Goal: Information Seeking & Learning: Learn about a topic

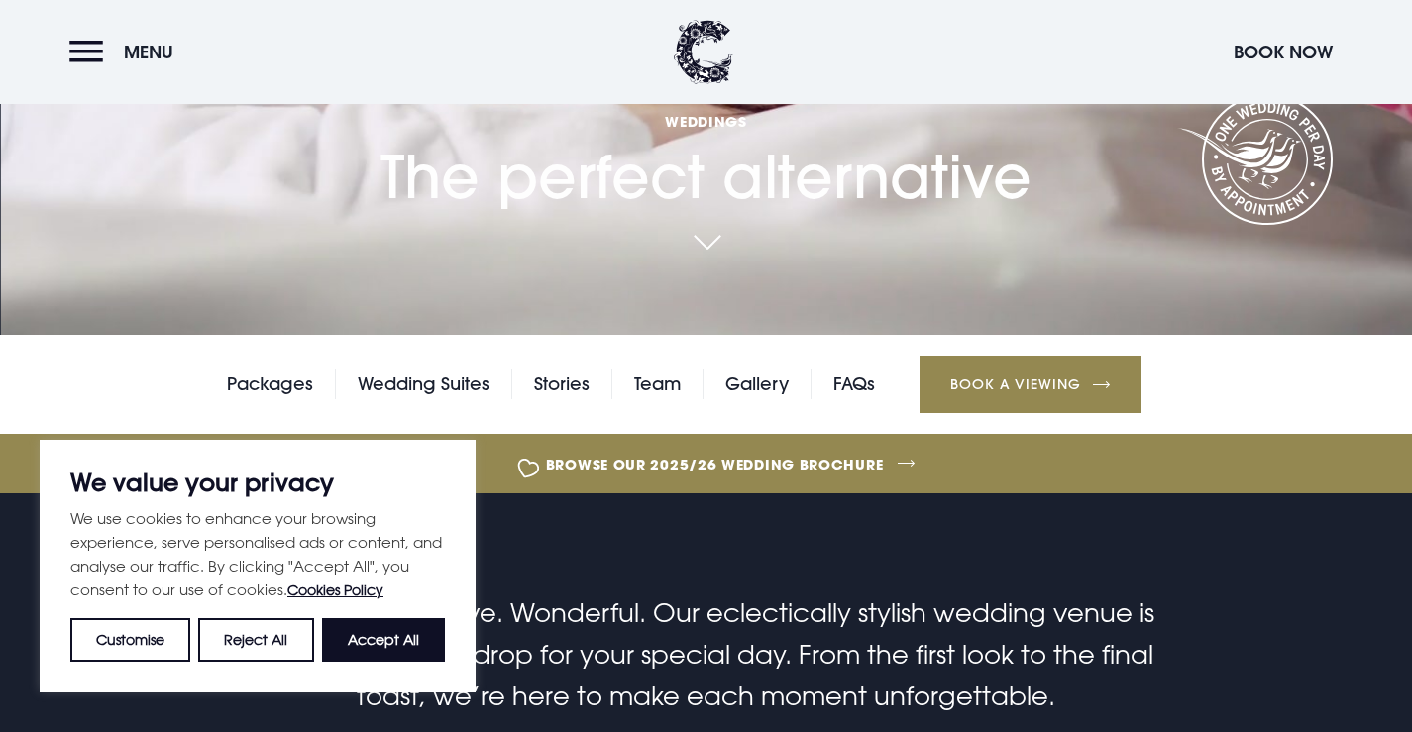
scroll to position [396, 0]
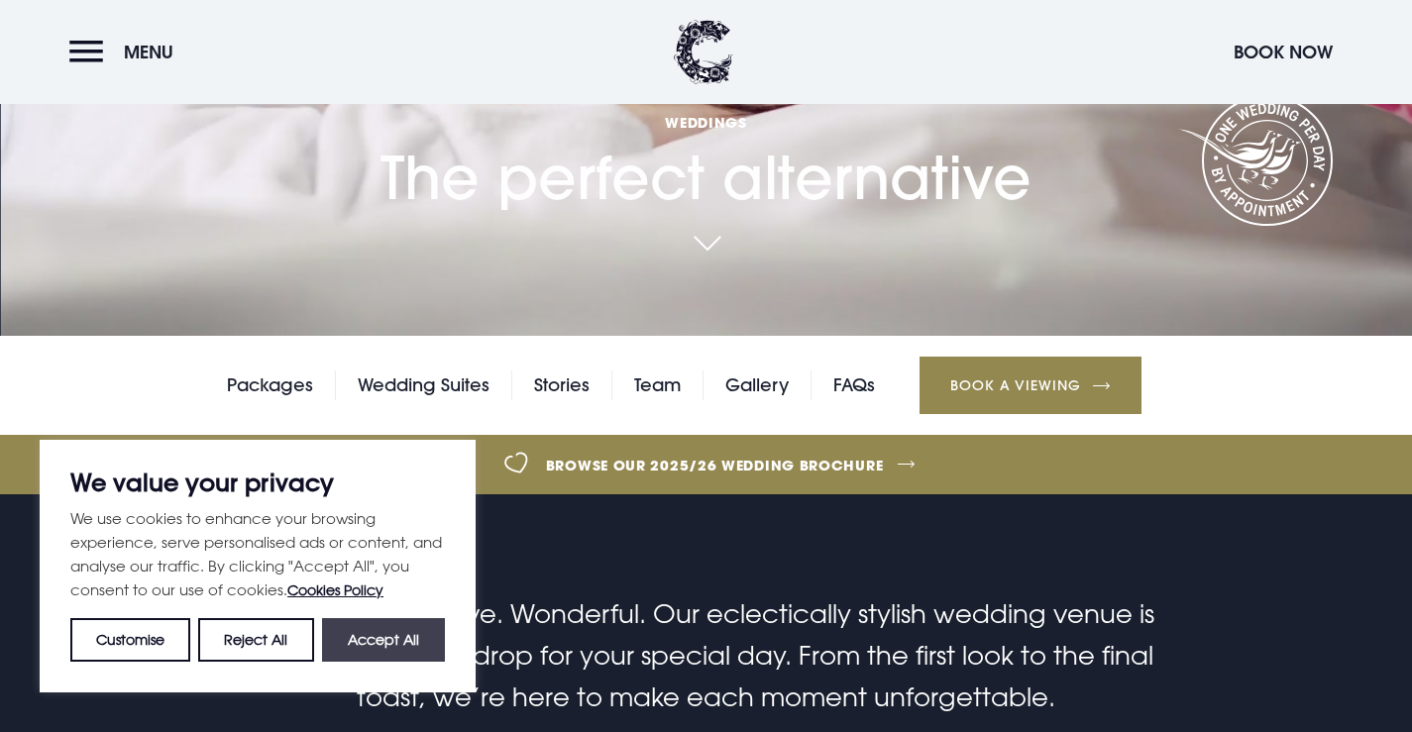
click at [377, 640] on button "Accept All" at bounding box center [383, 640] width 123 height 44
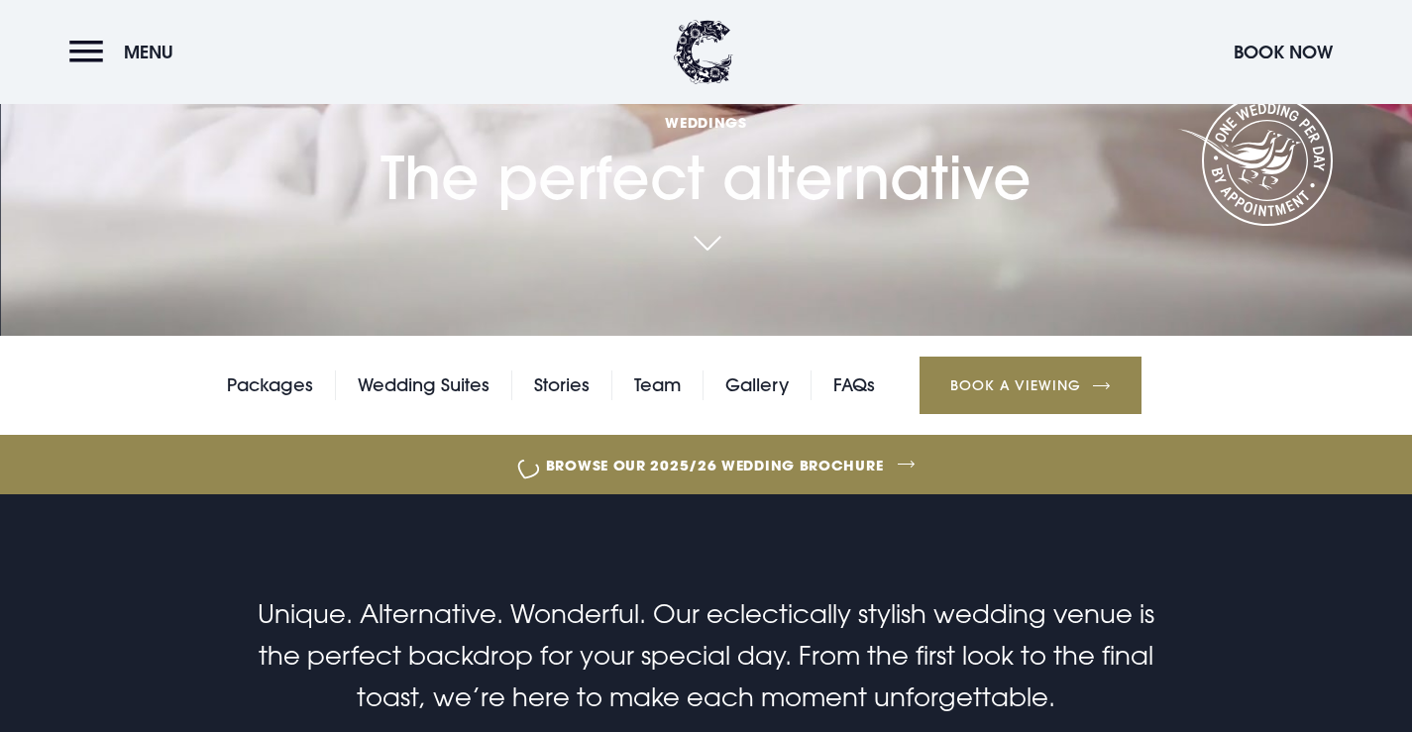
checkbox input "true"
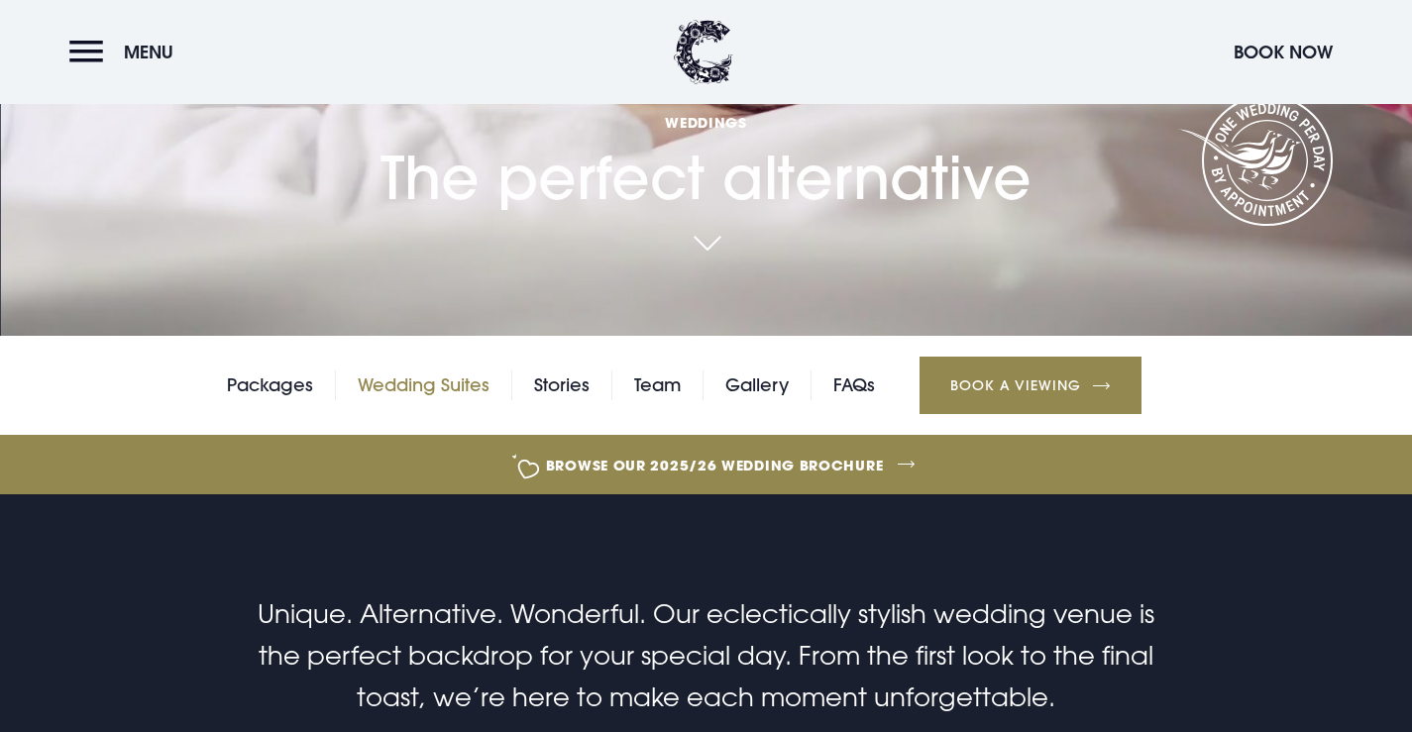
click at [452, 387] on link "Wedding Suites" at bounding box center [424, 385] width 132 height 30
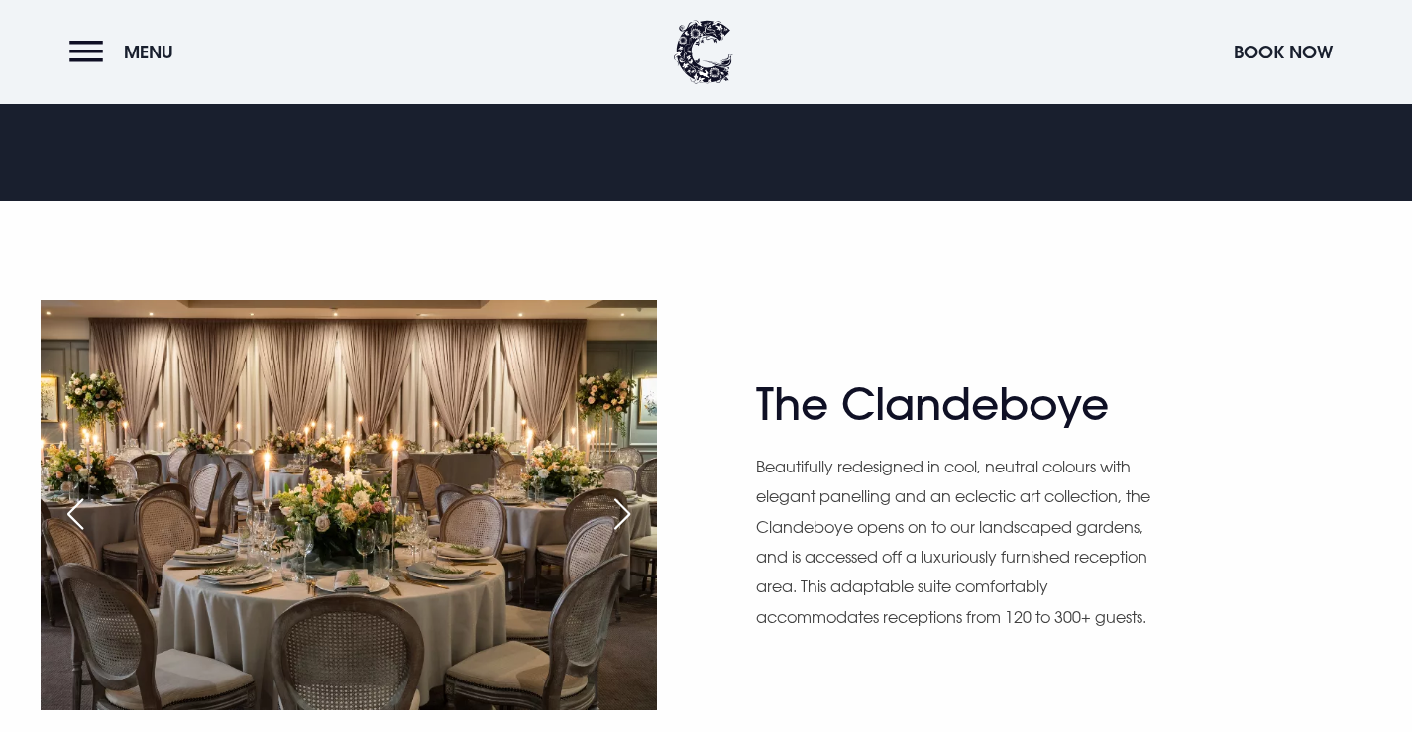
scroll to position [1090, 0]
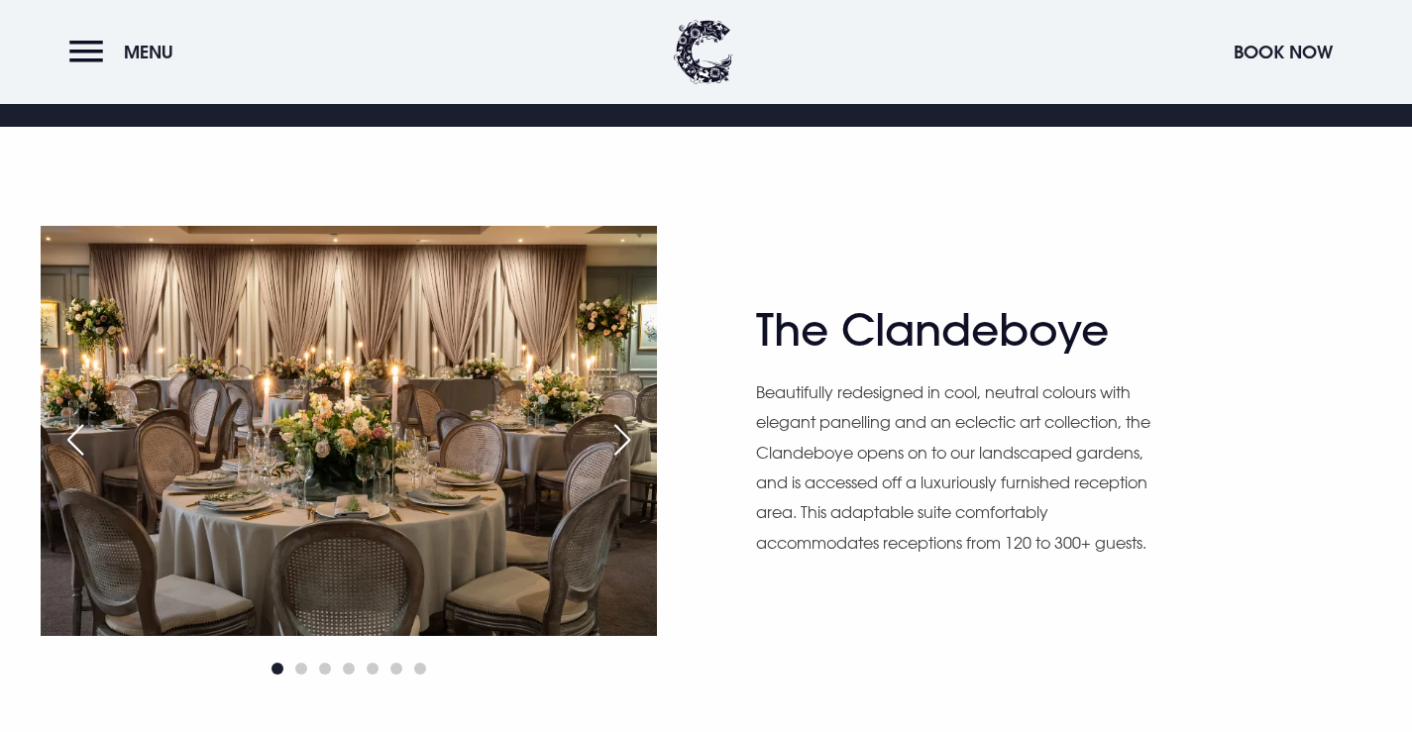
click at [626, 426] on div "Next slide" at bounding box center [622, 440] width 50 height 44
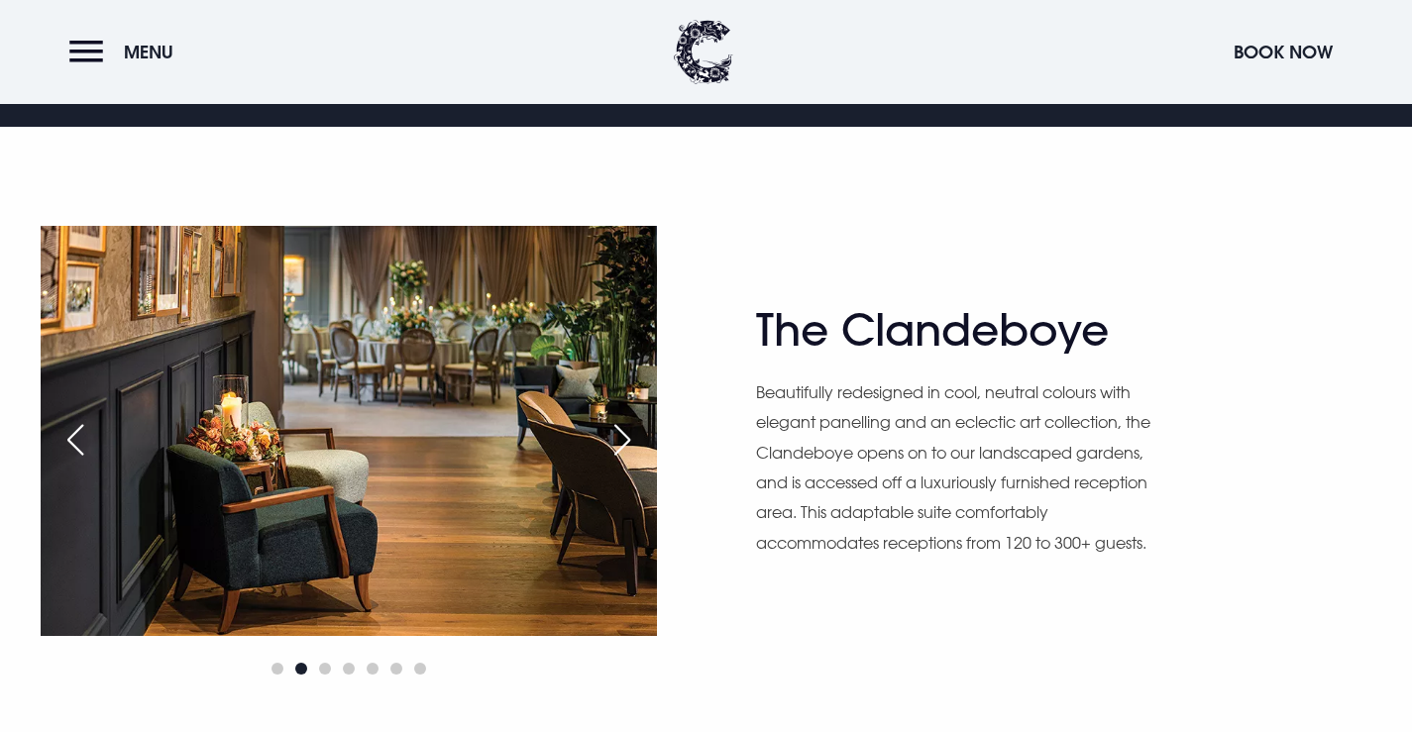
click at [626, 426] on div "Next slide" at bounding box center [622, 440] width 50 height 44
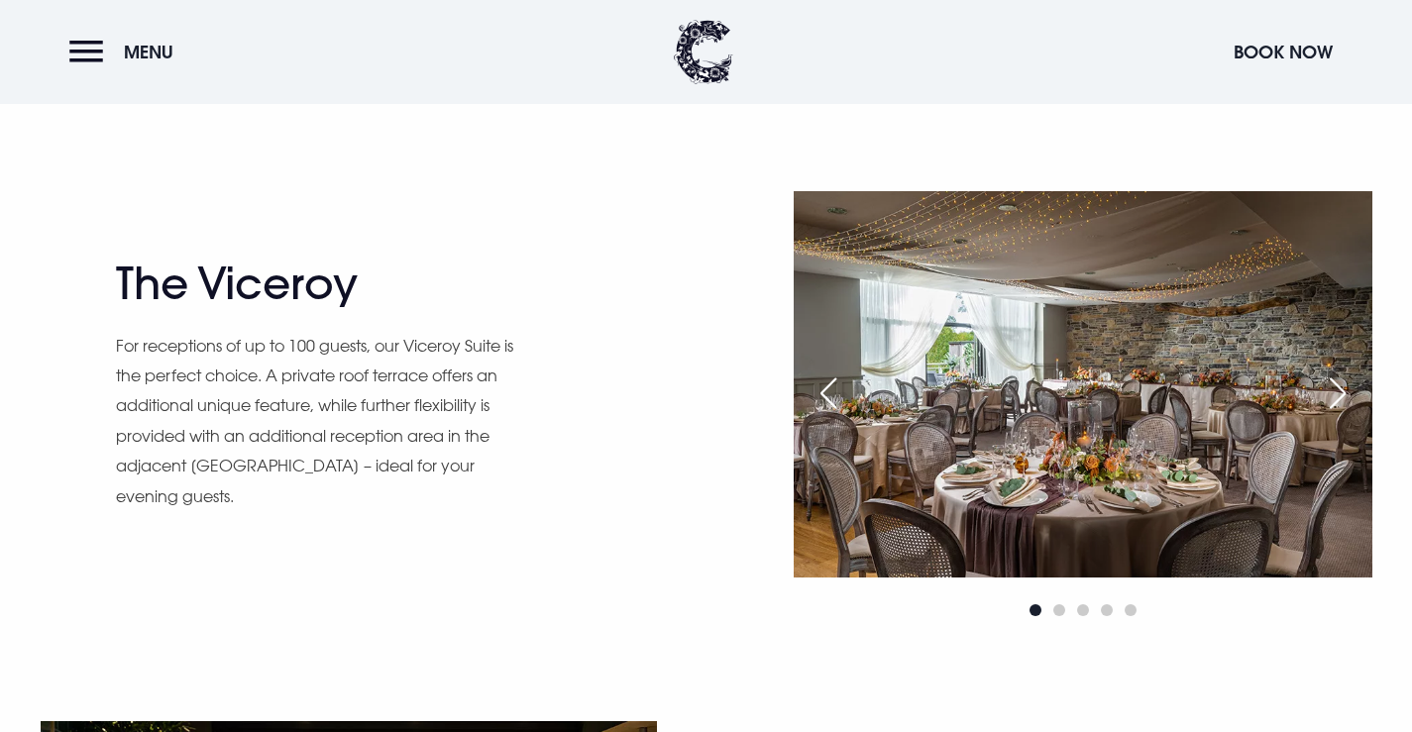
scroll to position [1684, 0]
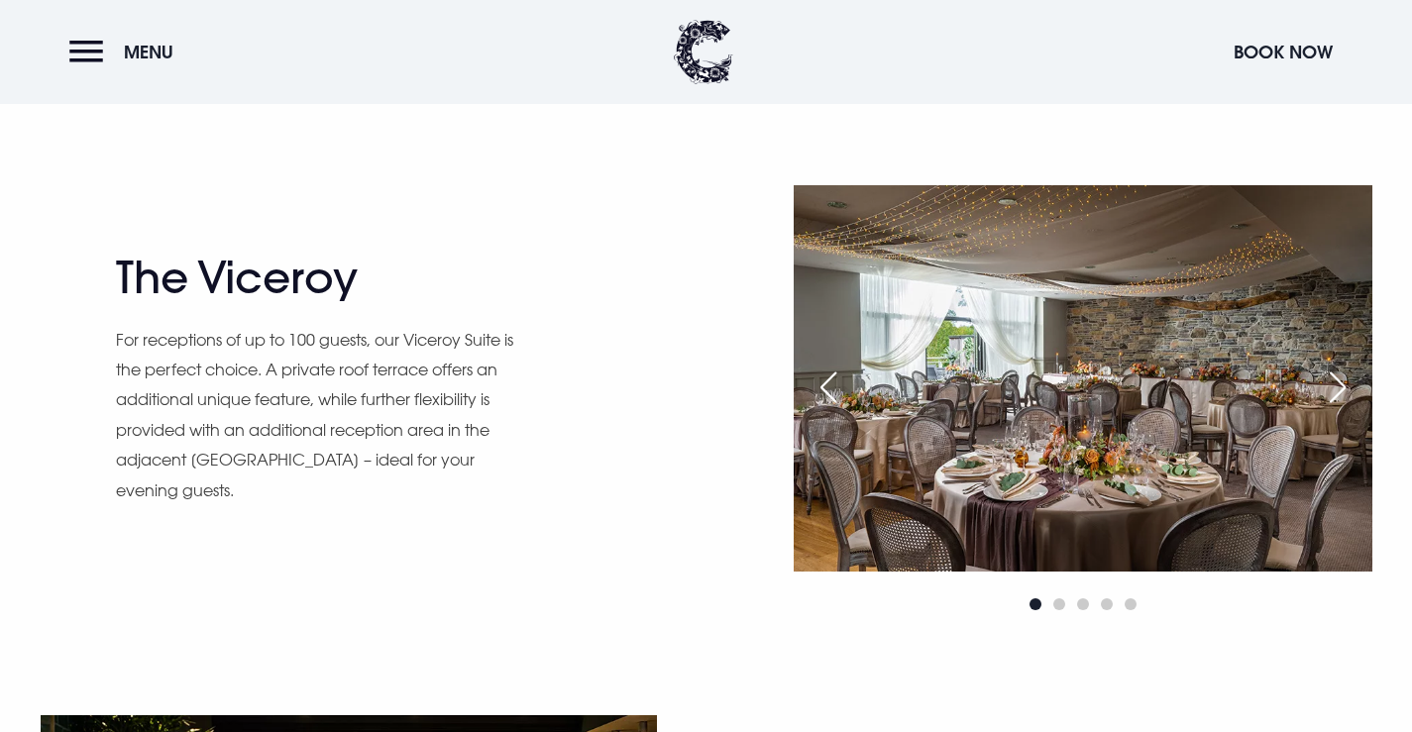
click at [1342, 383] on div "Next slide" at bounding box center [1338, 388] width 50 height 44
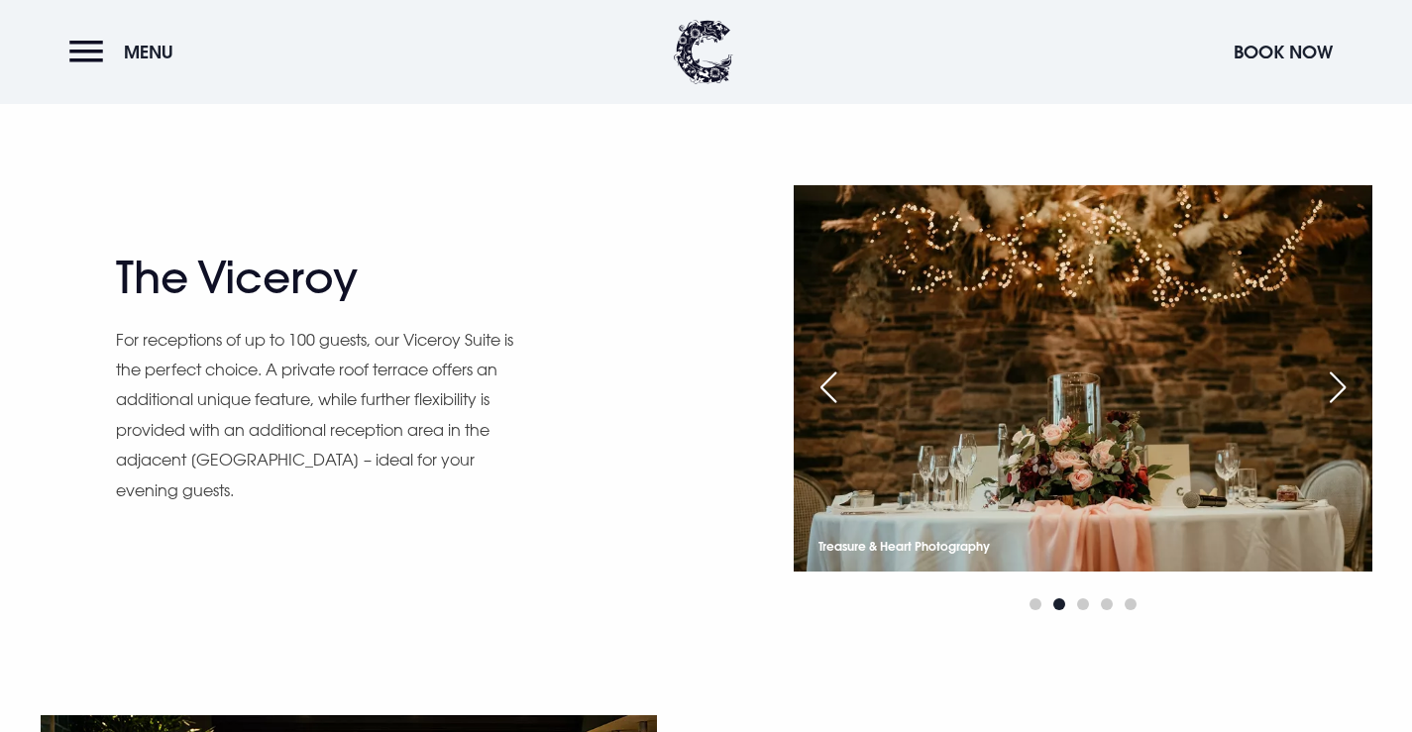
click at [1343, 383] on div "Next slide" at bounding box center [1338, 388] width 50 height 44
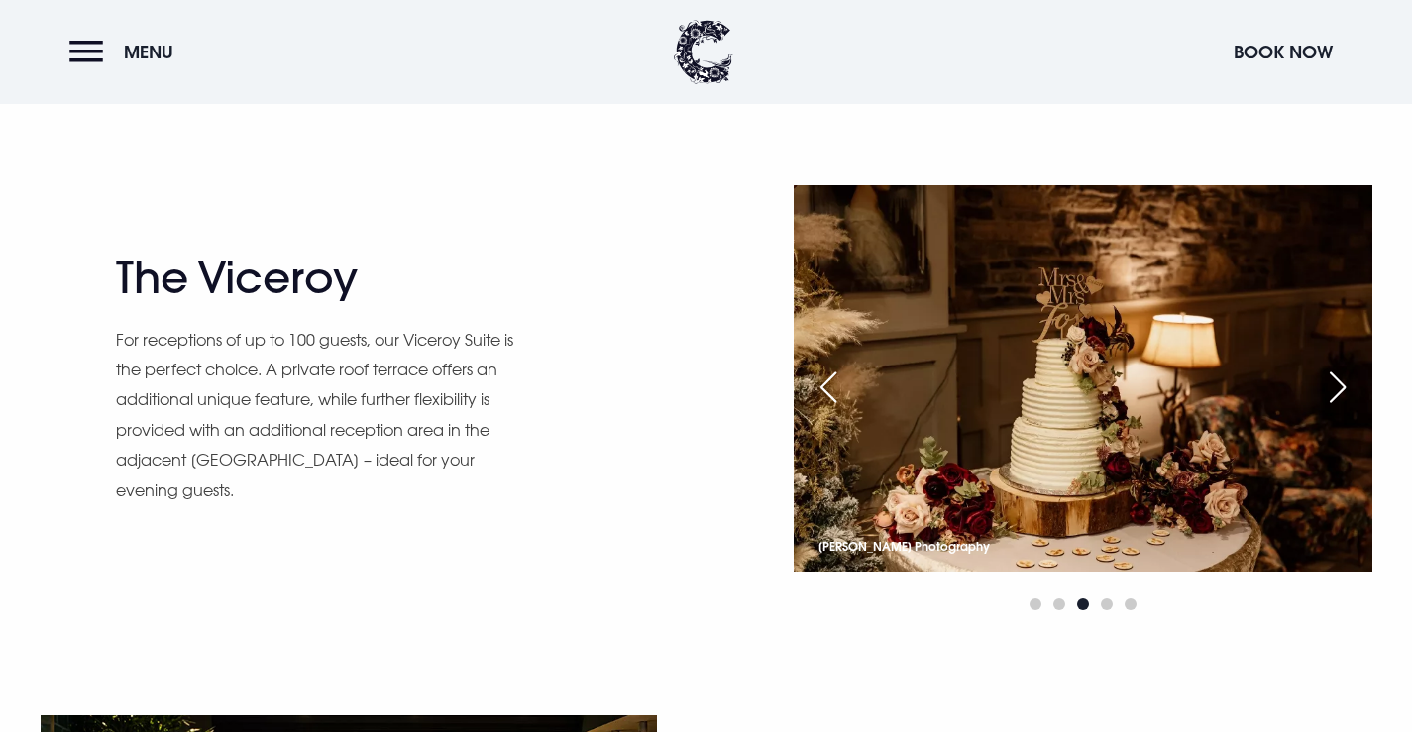
click at [1343, 383] on div "Next slide" at bounding box center [1338, 388] width 50 height 44
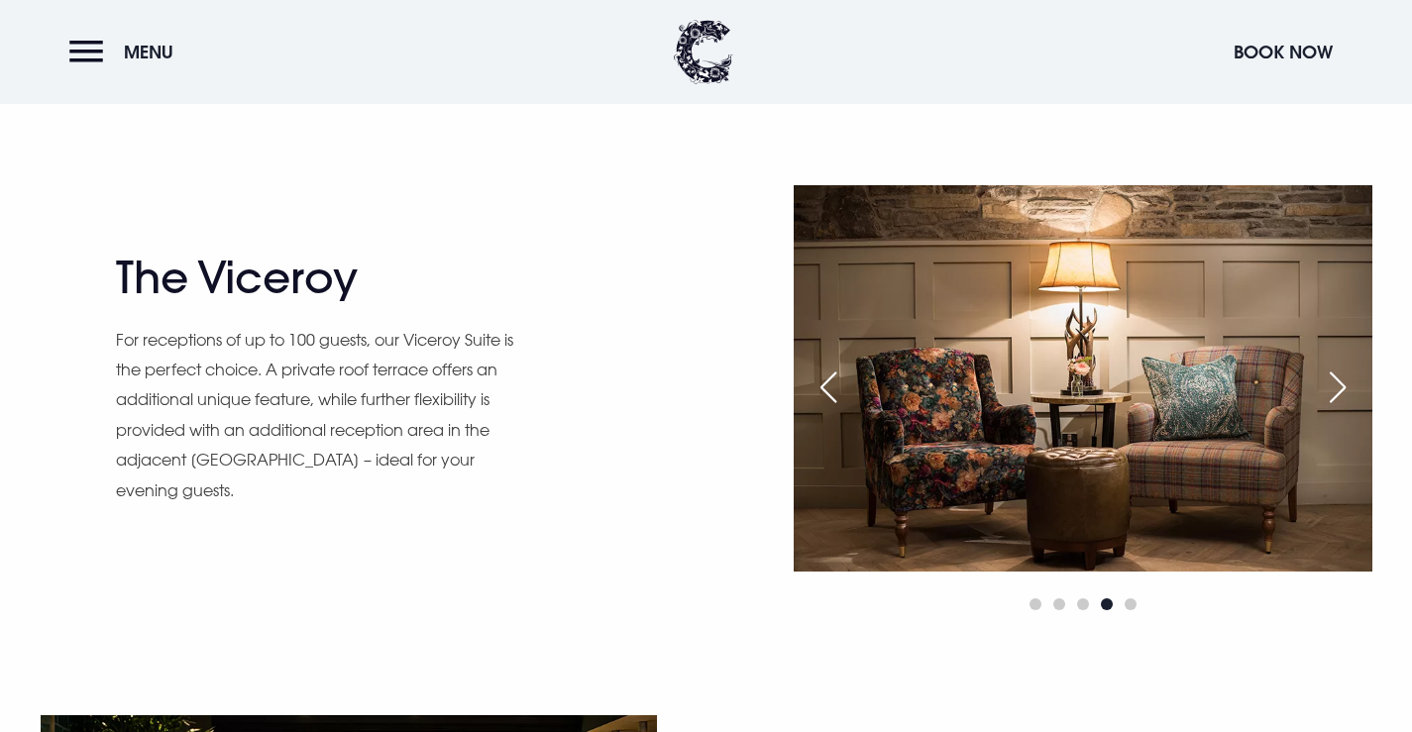
click at [1343, 383] on div "Next slide" at bounding box center [1338, 388] width 50 height 44
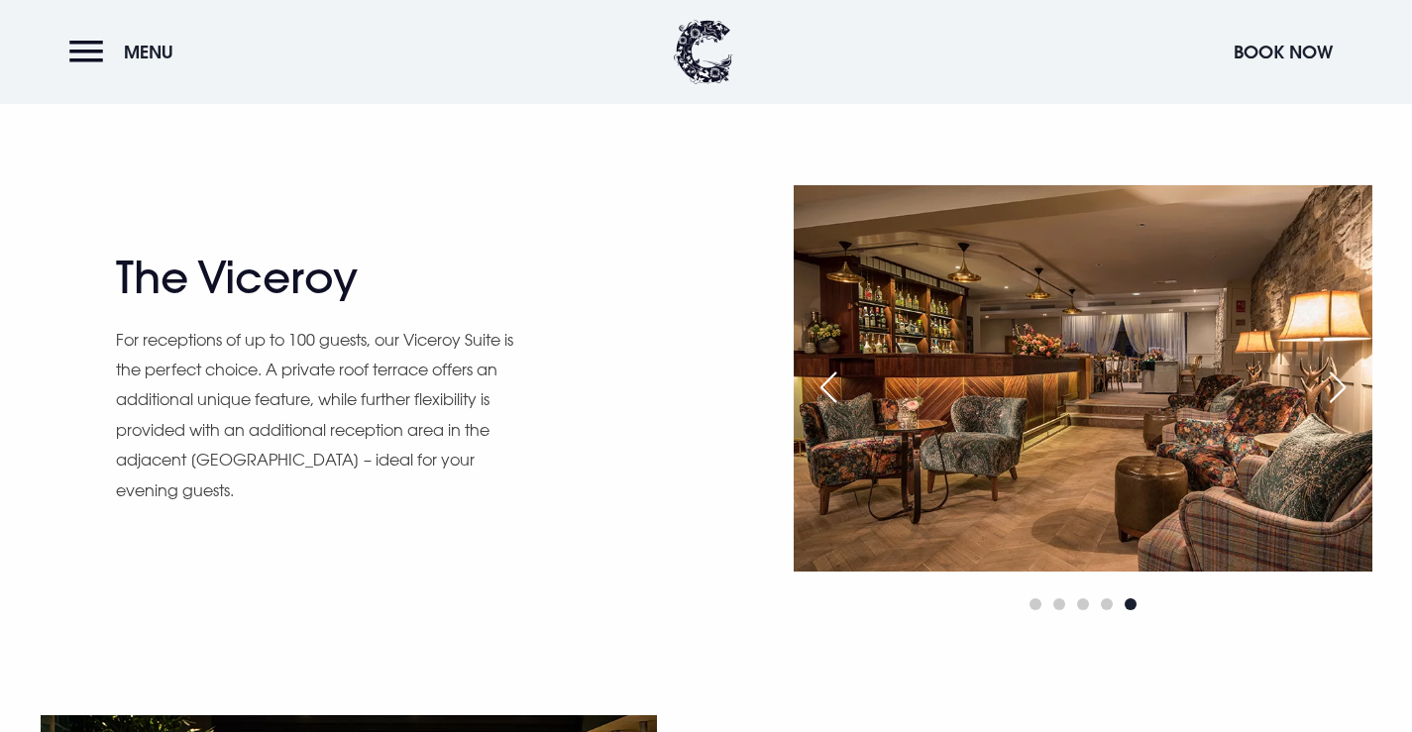
click at [1343, 383] on div "Next slide" at bounding box center [1338, 388] width 50 height 44
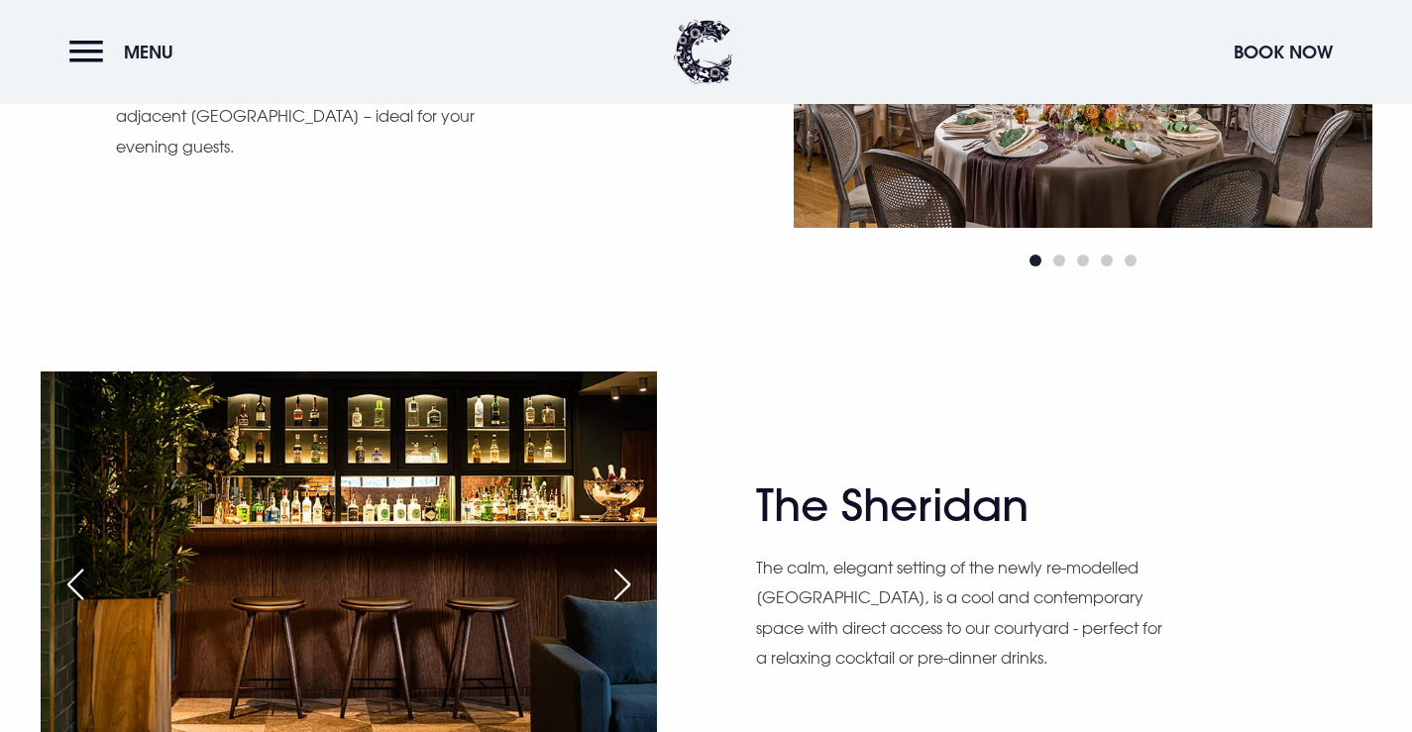
scroll to position [2179, 0]
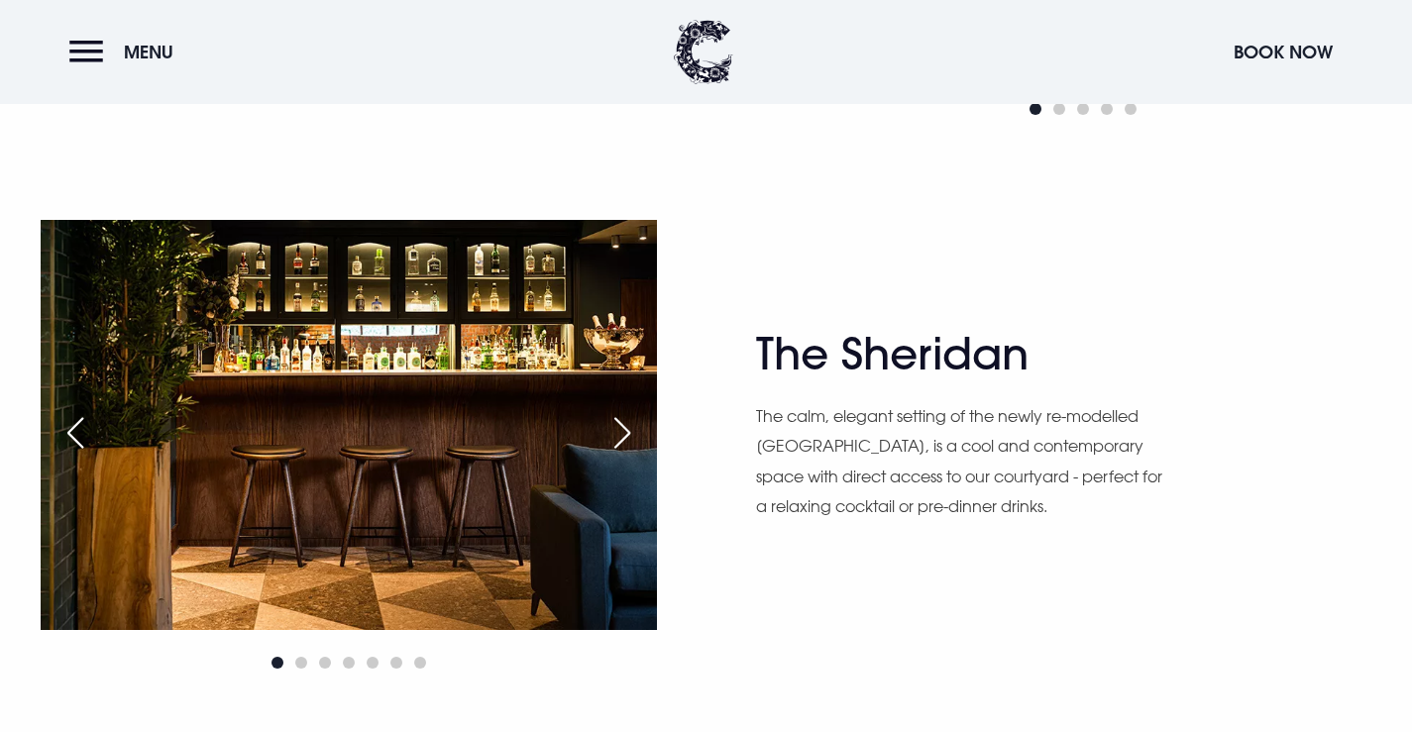
click at [619, 421] on div "Next slide" at bounding box center [622, 433] width 50 height 44
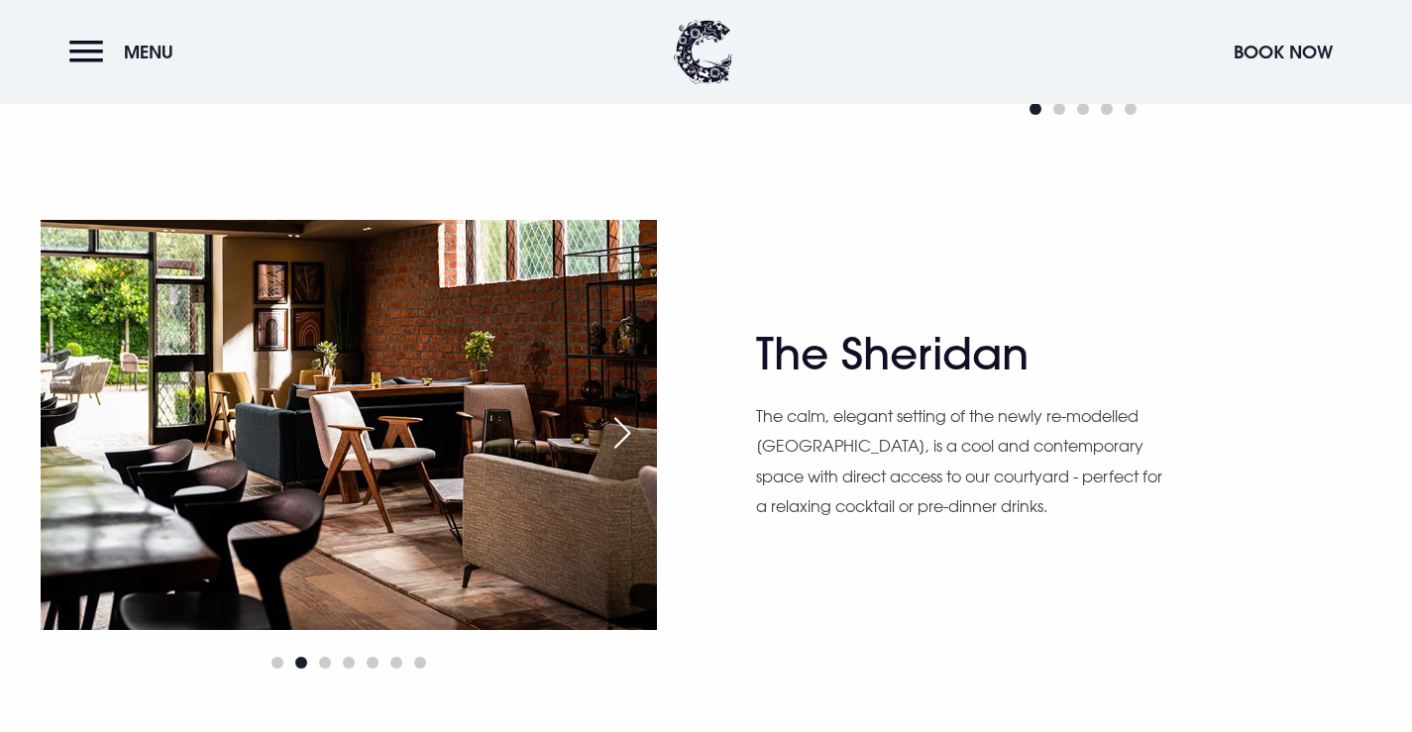
click at [619, 421] on div "Next slide" at bounding box center [622, 433] width 50 height 44
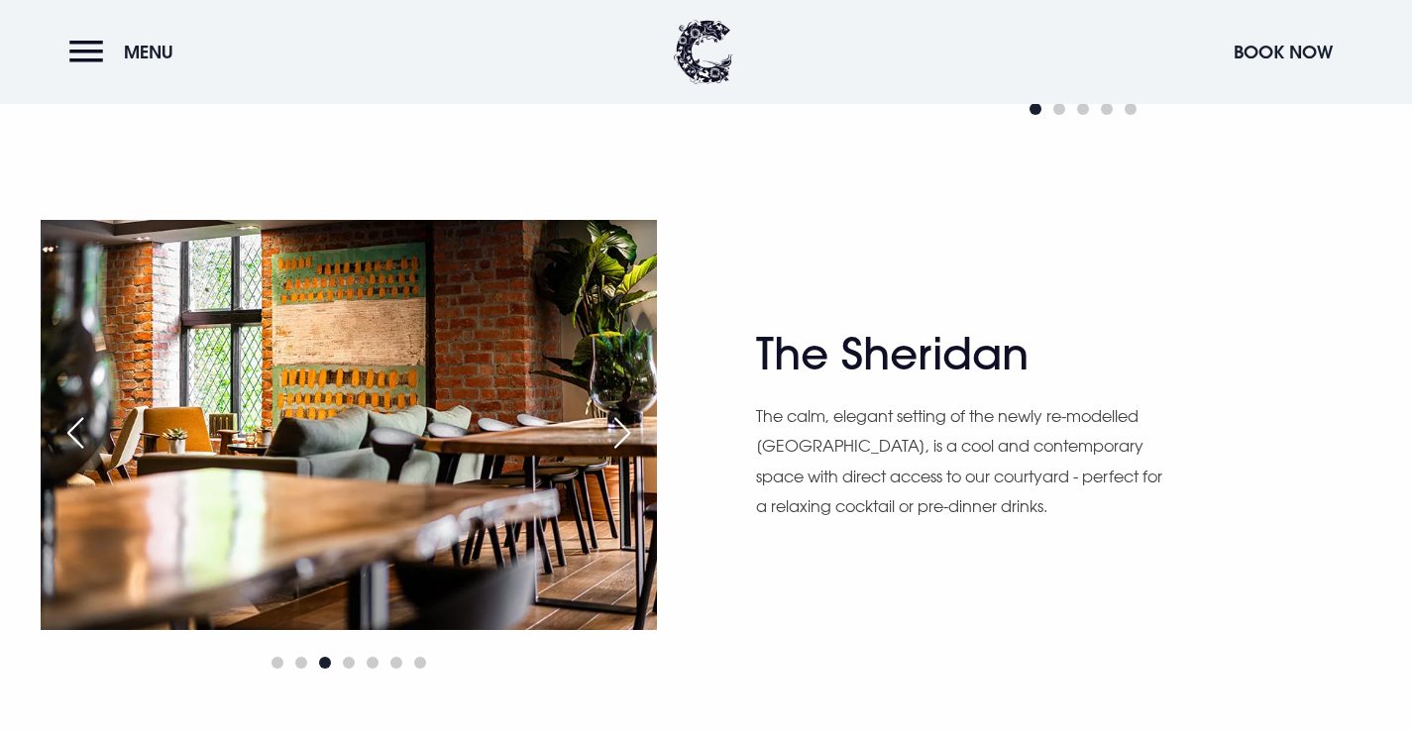
click at [619, 421] on div "Next slide" at bounding box center [622, 433] width 50 height 44
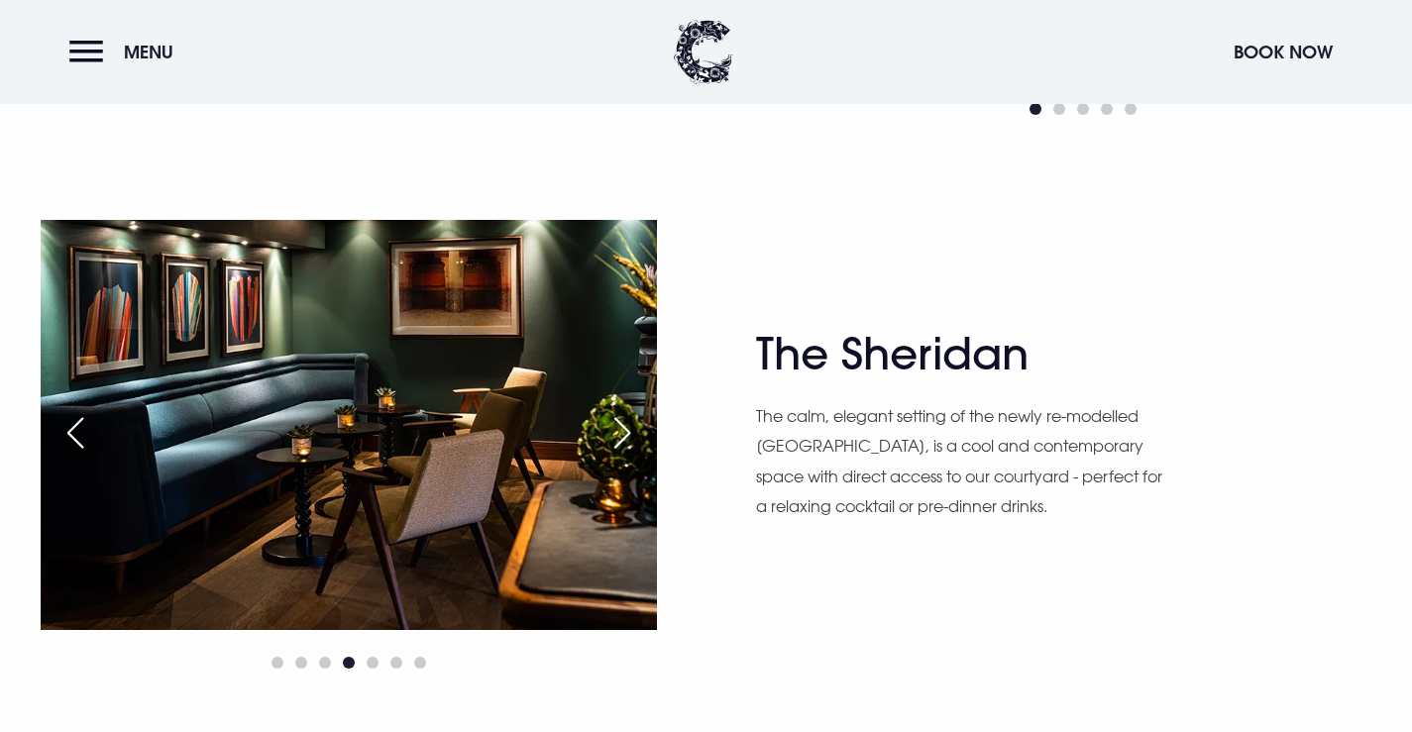
click at [619, 421] on div "Next slide" at bounding box center [622, 433] width 50 height 44
